Goal: Task Accomplishment & Management: Complete application form

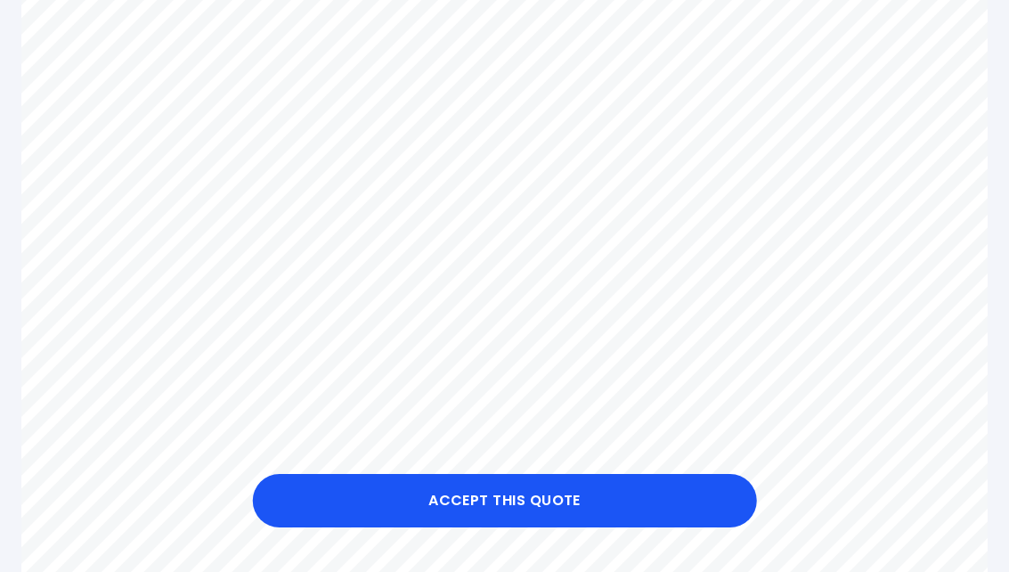
scroll to position [514, 0]
click at [423, 527] on button "Accept this Quote" at bounding box center [504, 500] width 505 height 53
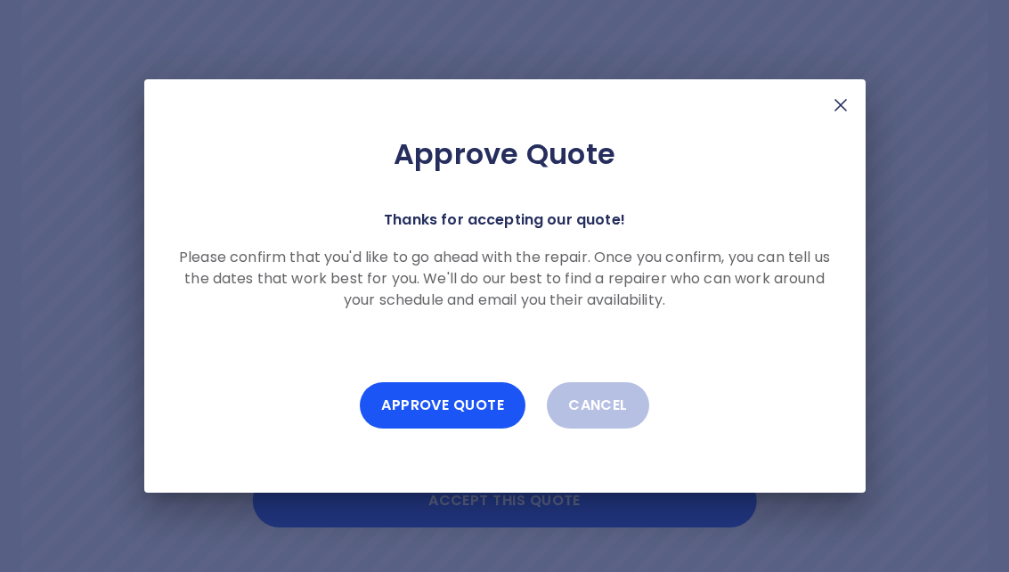
click at [427, 425] on button "Approve Quote" at bounding box center [443, 405] width 166 height 46
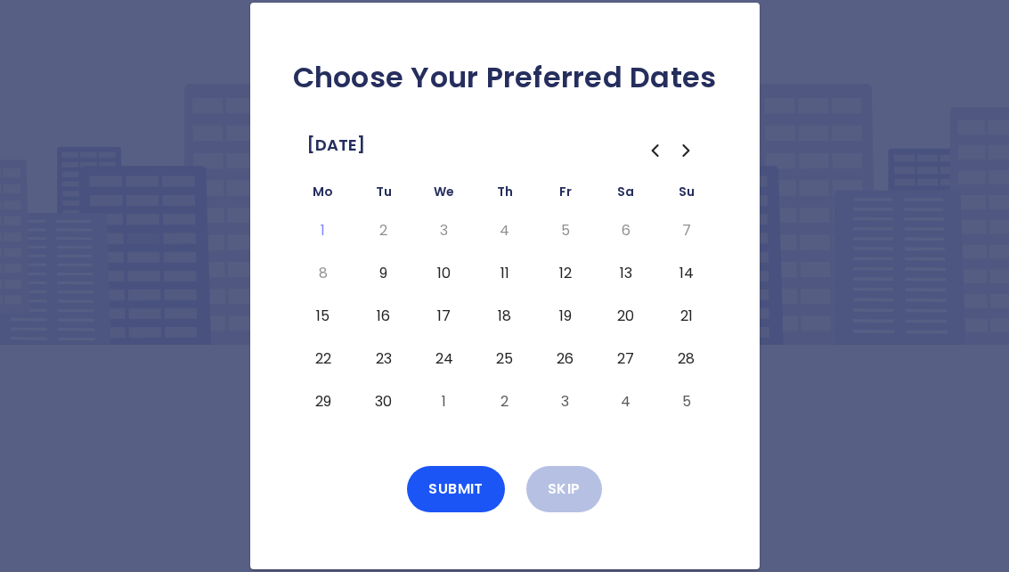
click at [11, 303] on div "Choose Your Preferred Dates [DATE] Mo Tu We Th Fr Sa Su 1 2 3 4 5 6 7 8 9 10 11…" at bounding box center [504, 286] width 1009 height 572
click at [61, 290] on div "Choose Your Preferred Dates [DATE] Mo Tu We Th Fr Sa Su 1 2 3 4 5 6 7 8 9 10 11…" at bounding box center [504, 286] width 1009 height 572
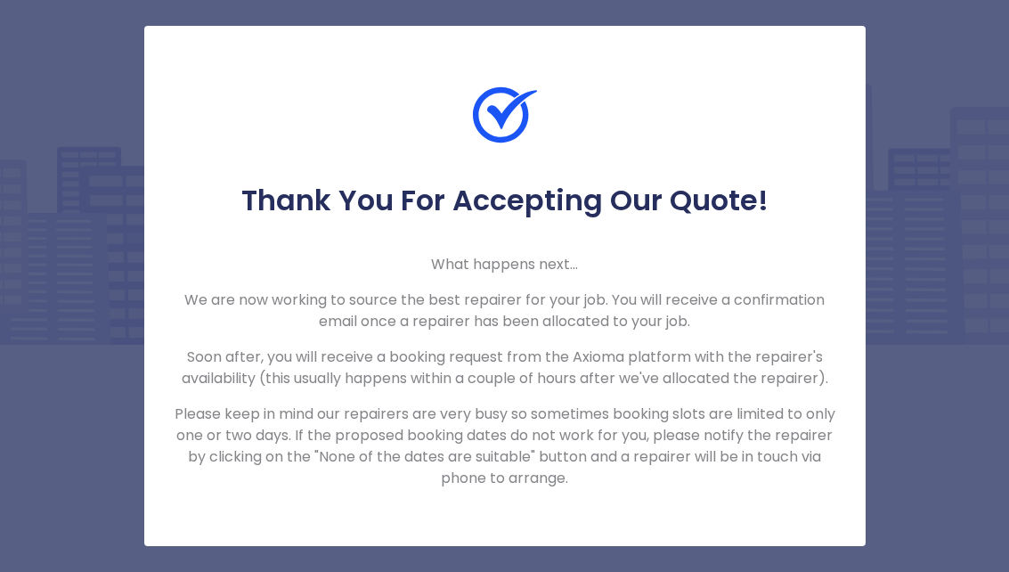
click at [425, 403] on p "Please keep in mind our repairers are very busy so sometimes booking slots are …" at bounding box center [505, 445] width 664 height 85
click at [525, 147] on img at bounding box center [505, 115] width 64 height 64
click at [883, 133] on div "Thank You For Accepting Our Quote! What happens next... We are now working to s…" at bounding box center [504, 286] width 1009 height 572
